Goal: Find specific page/section: Find specific page/section

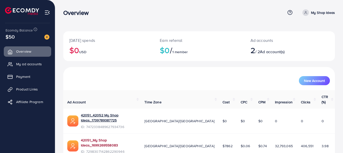
click at [135, 138] on link "42051_My Shop Ideas_1699269558083" at bounding box center [108, 143] width 55 height 10
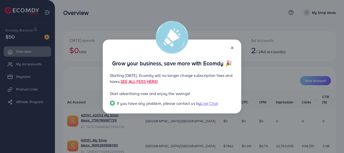
click at [232, 48] on icon at bounding box center [232, 48] width 4 height 4
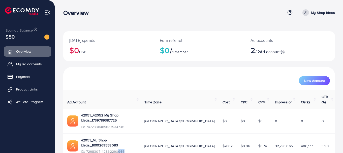
drag, startPoint x: 124, startPoint y: 137, endPoint x: 116, endPoint y: 135, distance: 8.0
click at [118, 149] on span "ID: 7298307142862290946" at bounding box center [108, 151] width 55 height 5
click at [0, 153] on div at bounding box center [0, 153] width 0 height 0
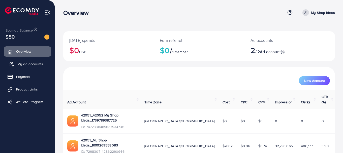
click at [33, 66] on span "My ad accounts" at bounding box center [30, 64] width 26 height 5
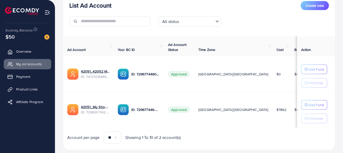
click at [205, 21] on input "Search for option" at bounding box center [197, 21] width 33 height 8
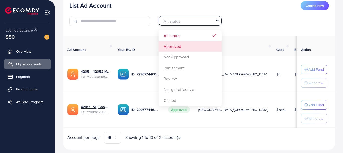
click at [206, 46] on div "List Ad Account Create new All status Loading... All status Approved Not Approv…" at bounding box center [199, 72] width 272 height 155
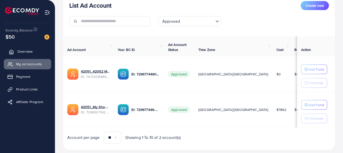
click at [32, 52] on span "Overview" at bounding box center [24, 51] width 15 height 5
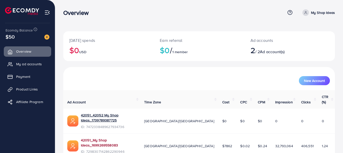
click at [123, 138] on link "42051_My Shop Ideas_1699269558083" at bounding box center [108, 143] width 55 height 10
click at [26, 65] on span "My ad accounts" at bounding box center [30, 64] width 26 height 5
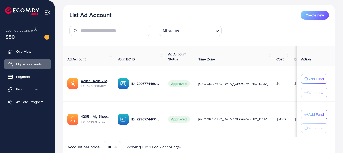
scroll to position [56, 0]
